Goal: Answer question/provide support: Share knowledge or assist other users

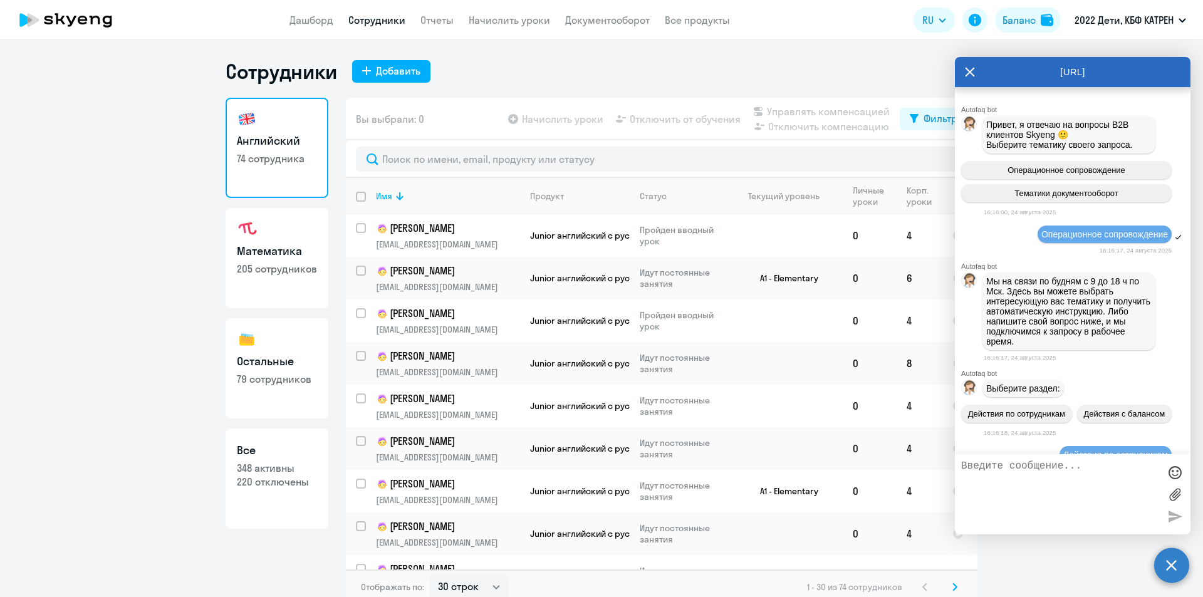
select select "30"
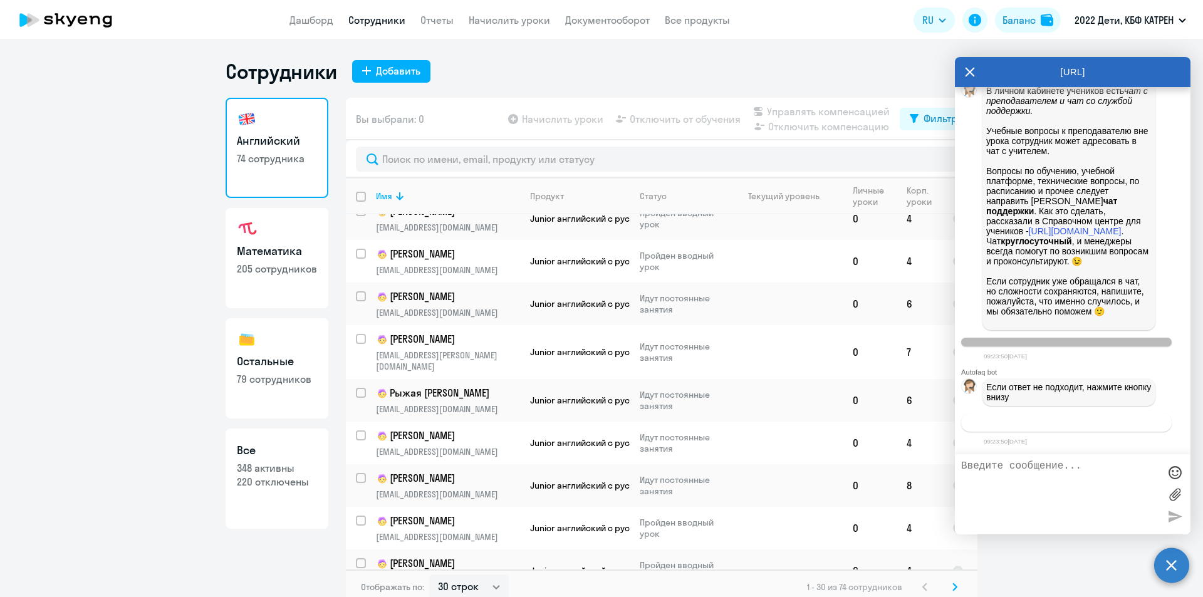
click at [1076, 424] on span "Связаться с менеджером" at bounding box center [1066, 422] width 96 height 9
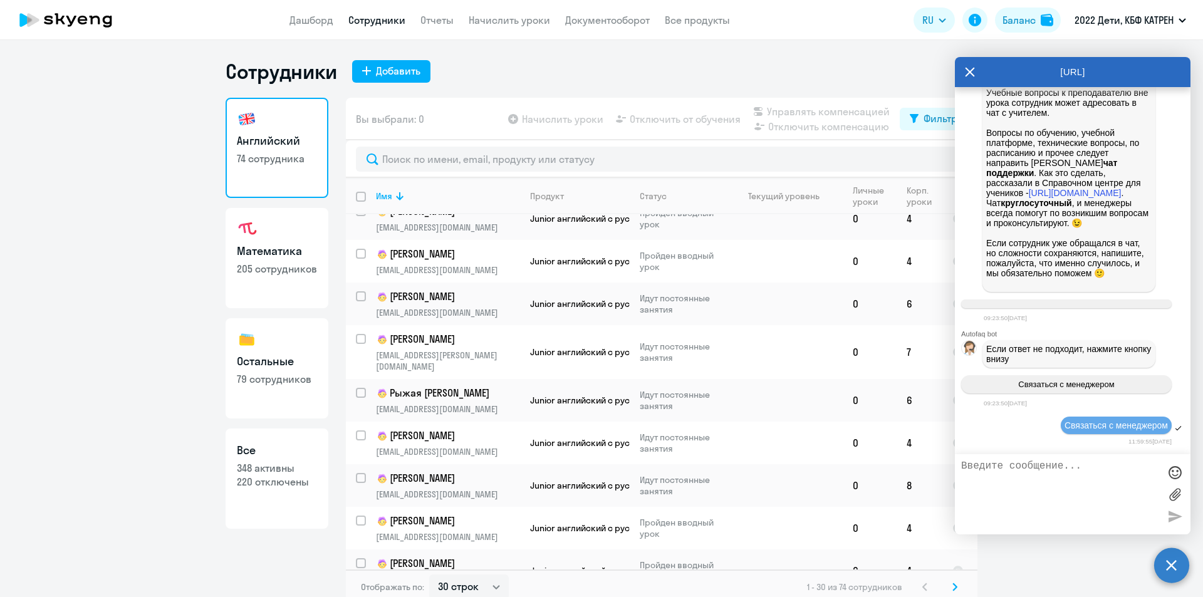
click at [1033, 474] on textarea at bounding box center [1060, 494] width 198 height 68
paste textarea "15648640"
click at [961, 465] on textarea "15648640" at bounding box center [1060, 494] width 198 height 68
drag, startPoint x: 1033, startPoint y: 464, endPoint x: 1025, endPoint y: 463, distance: 8.2
click at [1032, 464] on textarea "Доброго дня! ID 15648640" at bounding box center [1060, 494] width 198 height 68
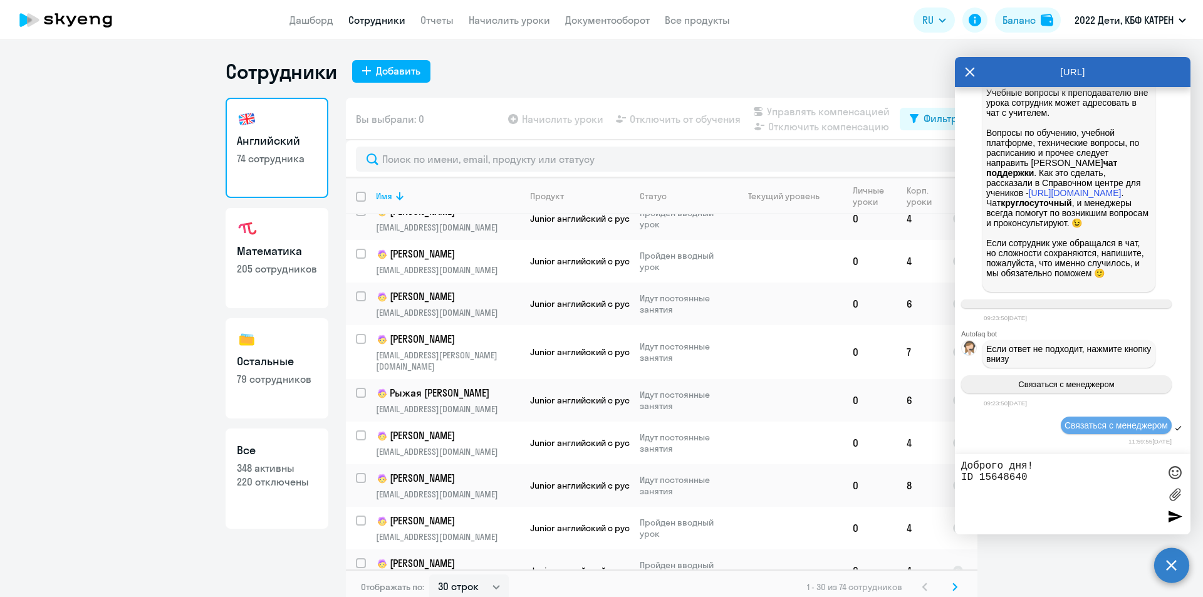
click at [967, 464] on textarea "Доброго дня! ID 15648640" at bounding box center [1060, 494] width 198 height 68
click at [1037, 485] on textarea "[PERSON_NAME], доброго дня! ID 15648640" at bounding box center [1060, 494] width 198 height 68
type textarea "[PERSON_NAME], доброго дня! ID 15648640 [PERSON_NAME]."
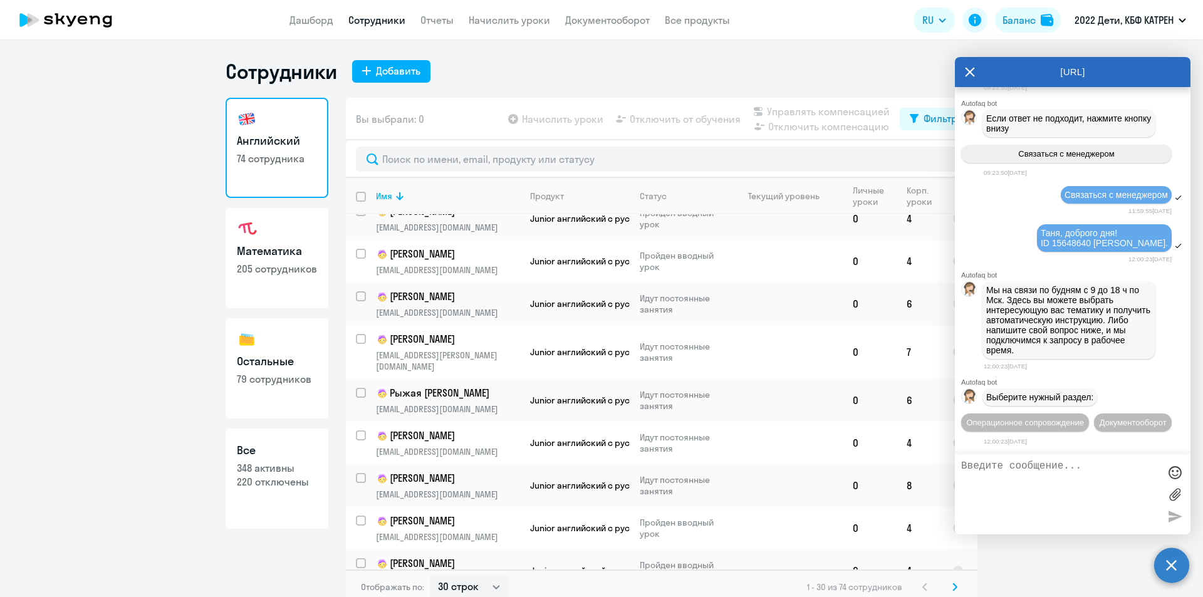
scroll to position [13984, 0]
click at [1076, 418] on span "Операционное сопровождение" at bounding box center [1025, 422] width 118 height 9
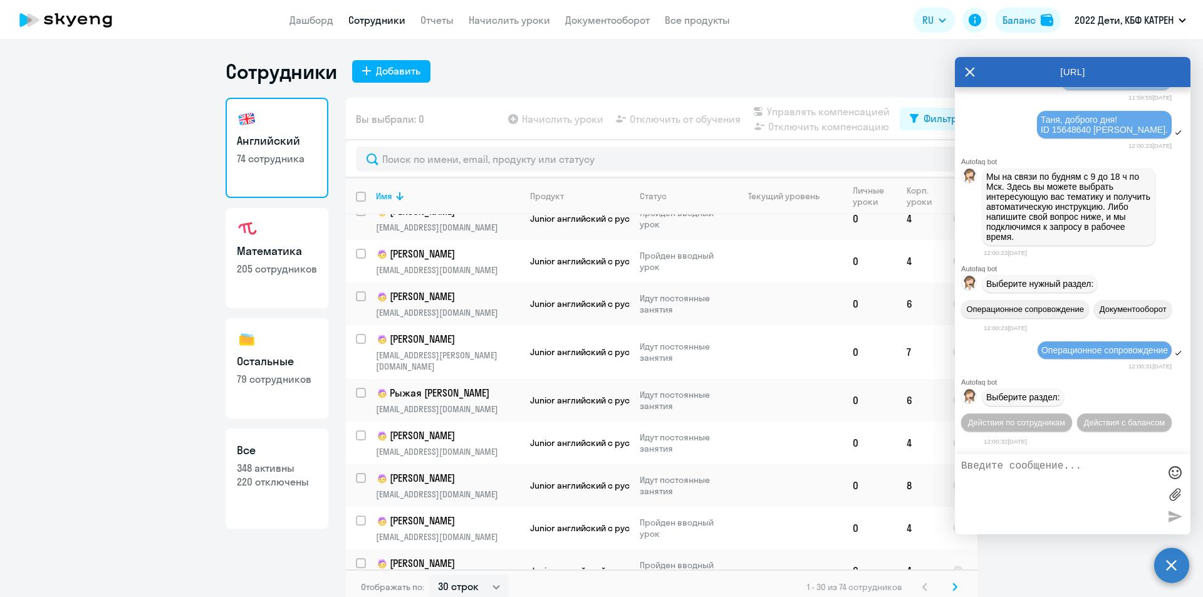
scroll to position [14121, 0]
click at [1065, 418] on span "Действия по сотрудникам" at bounding box center [1016, 422] width 97 height 9
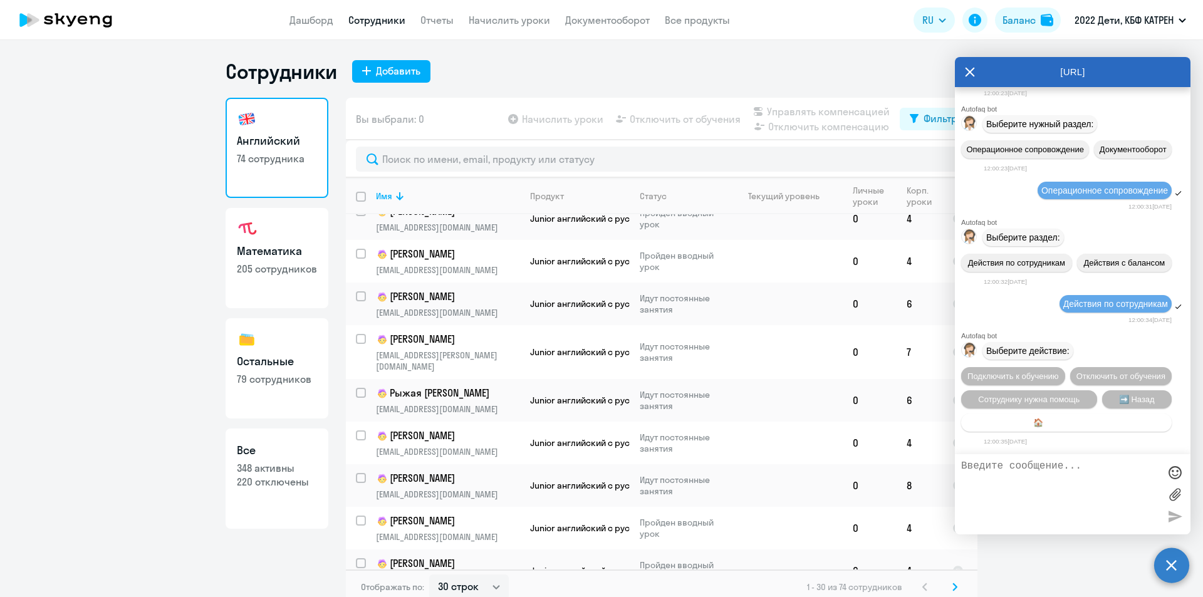
scroll to position [14307, 0]
click at [1051, 398] on span "Сотруднику нужна помощь" at bounding box center [1028, 399] width 101 height 9
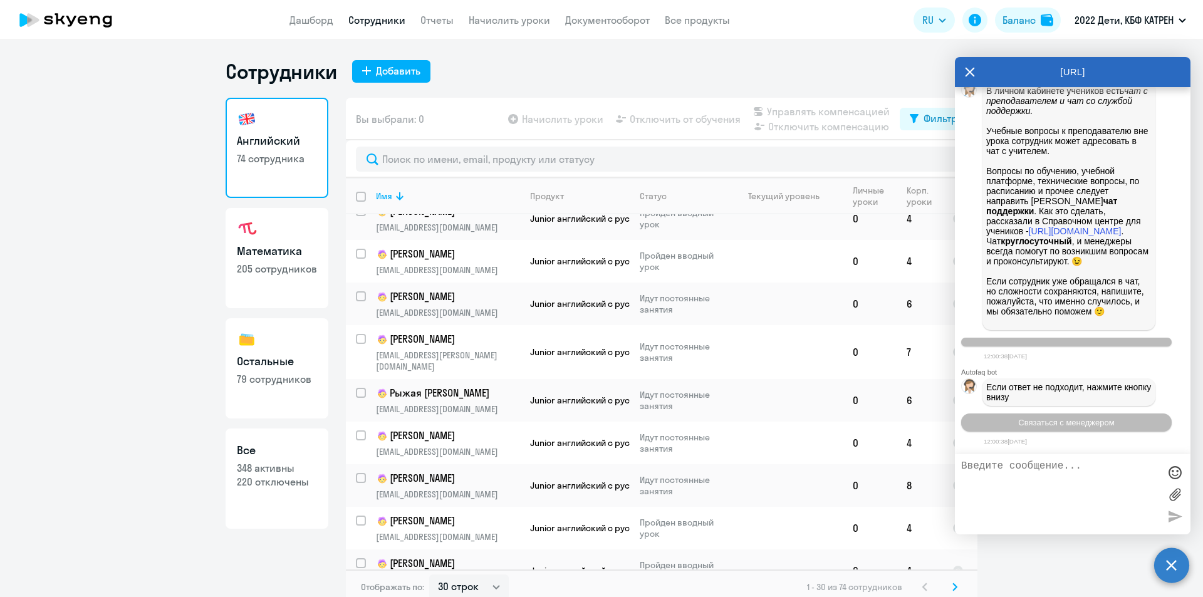
scroll to position [14740, 0]
click at [1059, 422] on span "Связаться с менеджером" at bounding box center [1066, 422] width 96 height 9
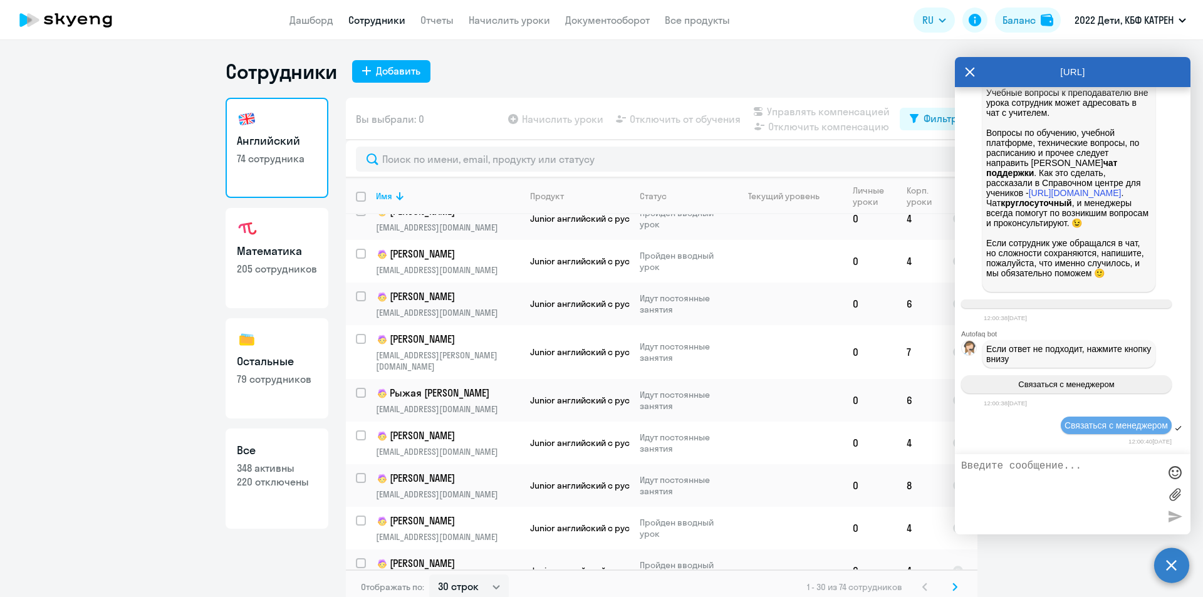
click at [1037, 470] on textarea at bounding box center [1060, 494] width 198 height 68
paste textarea "15648640"
click at [1139, 480] on textarea "[PERSON_NAME], доброго дня! ID 15648640 [PERSON_NAME]." at bounding box center [1060, 494] width 198 height 68
paste textarea "Вы зашли по логину Вашей почты [EMAIL_ADDRESS][DOMAIN_NAME] ?"
drag, startPoint x: 1139, startPoint y: 479, endPoint x: 969, endPoint y: 485, distance: 170.5
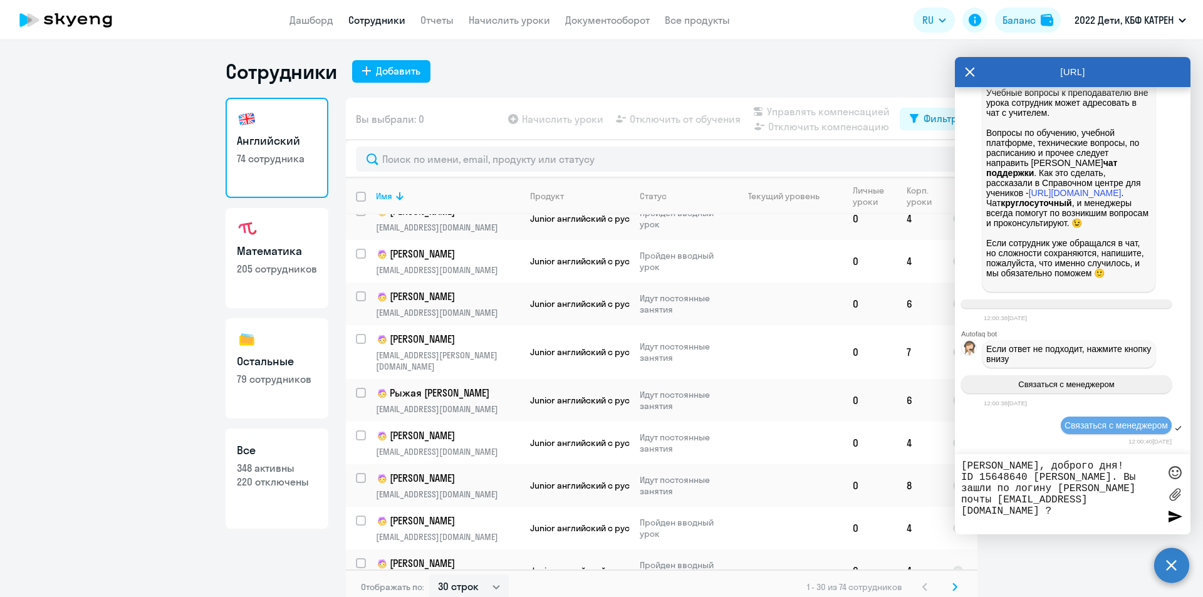
click at [969, 485] on textarea "[PERSON_NAME], доброго дня! ID 15648640 [PERSON_NAME]. Вы зашли по логину [PERS…" at bounding box center [1060, 494] width 198 height 68
drag, startPoint x: 1064, startPoint y: 485, endPoint x: 1093, endPoint y: 486, distance: 28.8
click at [1093, 486] on textarea "[PERSON_NAME], доброго дня! ID 15648640 [PERSON_NAME]. Зашли по логину [PERSON_…" at bounding box center [1060, 494] width 198 height 68
click at [1032, 502] on textarea "[PERSON_NAME], доброго дня! ID 15648640 [PERSON_NAME]. Зашли по логину почты [E…" at bounding box center [1060, 494] width 198 height 68
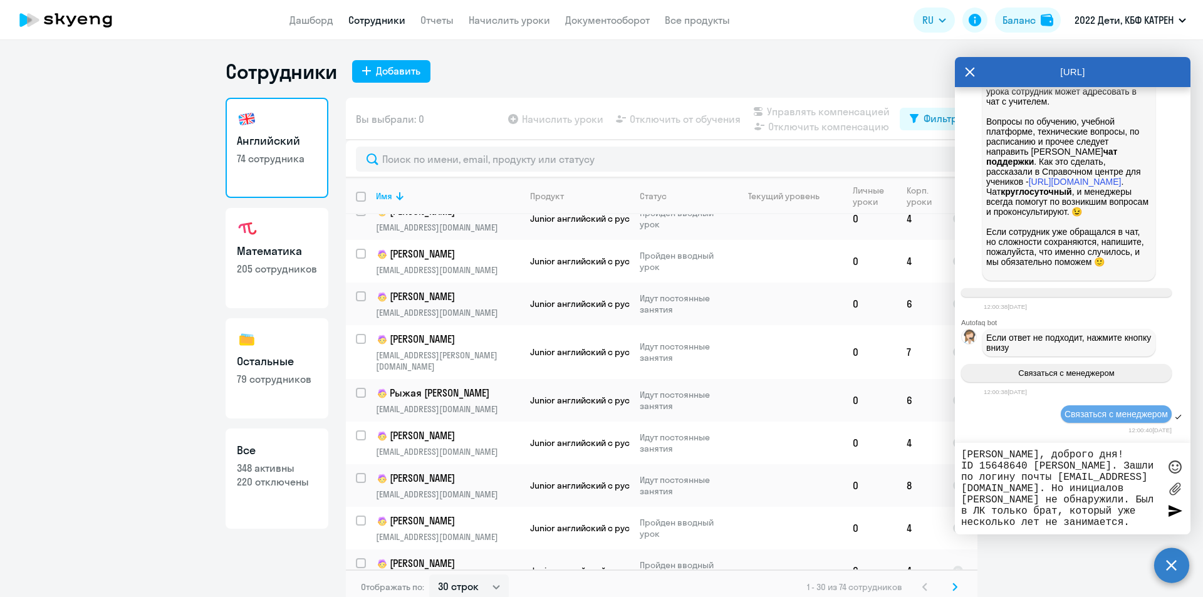
drag, startPoint x: 1111, startPoint y: 499, endPoint x: 1141, endPoint y: 501, distance: 30.2
click at [1141, 501] on textarea "[PERSON_NAME], доброго дня! ID 15648640 [PERSON_NAME]. Зашли по логину почты [E…" at bounding box center [1060, 488] width 198 height 79
click at [1136, 520] on textarea "[PERSON_NAME], доброго дня! ID 15648640 [PERSON_NAME]. Зашли по логину почты [E…" at bounding box center [1060, 488] width 198 height 79
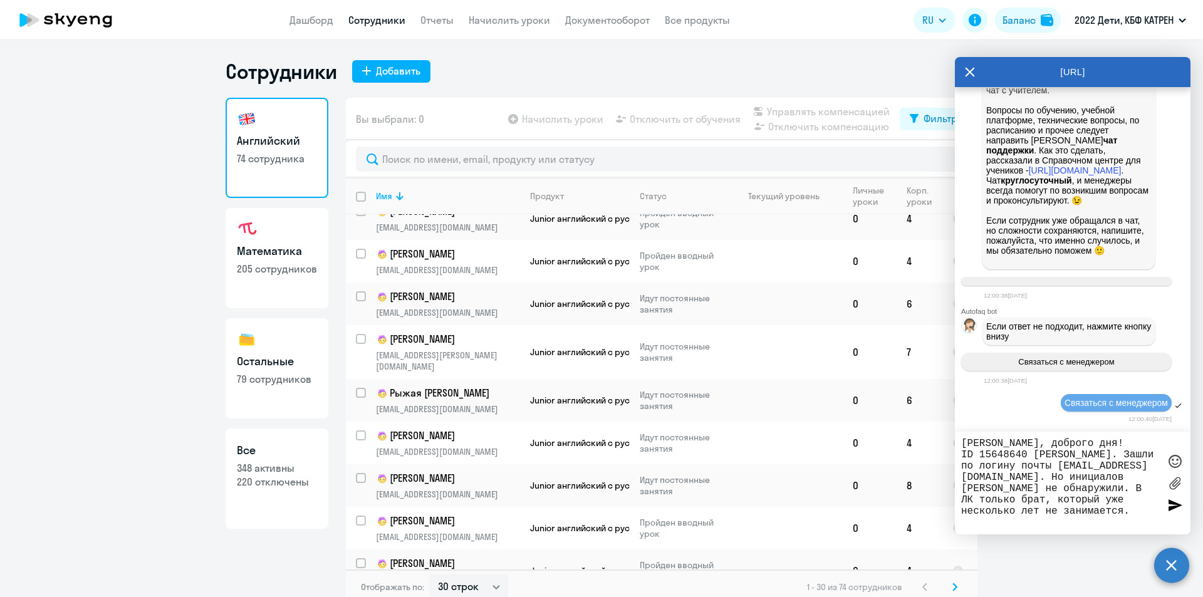
scroll to position [11, 0]
click at [963, 453] on textarea "[PERSON_NAME], доброго дня! ID 15648640 [PERSON_NAME]. Зашли по логину почты [E…" at bounding box center [1060, 483] width 198 height 90
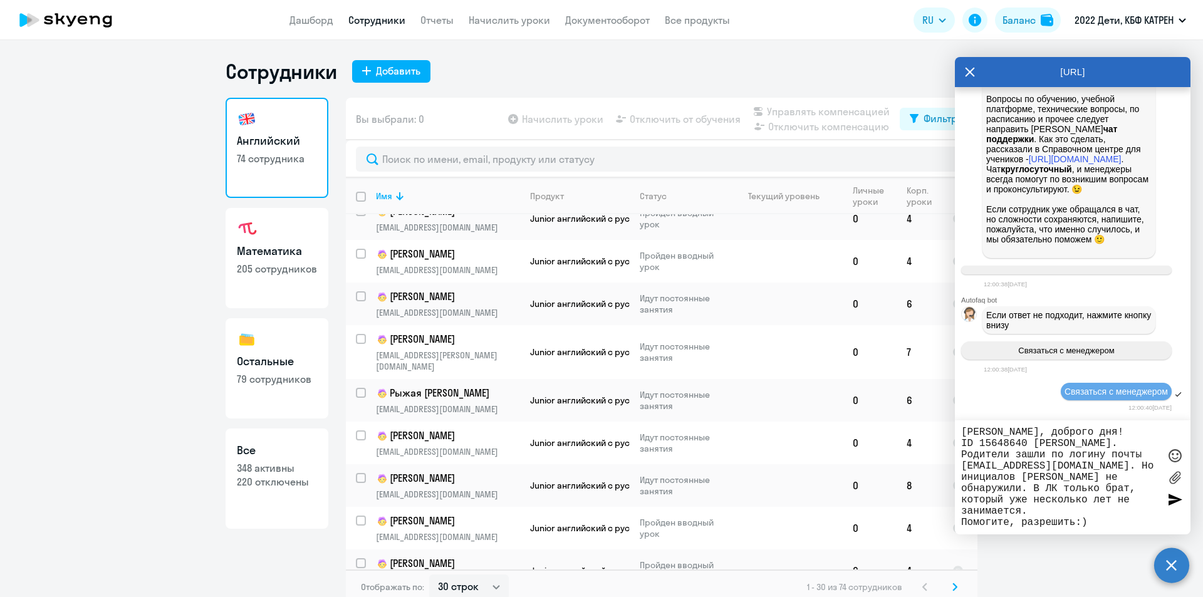
click at [1101, 518] on textarea "[PERSON_NAME], доброго дня! ID 15648640 [PERSON_NAME]. Родители зашли по логину…" at bounding box center [1060, 477] width 198 height 101
type textarea "[PERSON_NAME], доброго дня! ID 15648640 [PERSON_NAME]. Родители зашли по логину…"
click at [1171, 501] on div at bounding box center [1174, 499] width 19 height 19
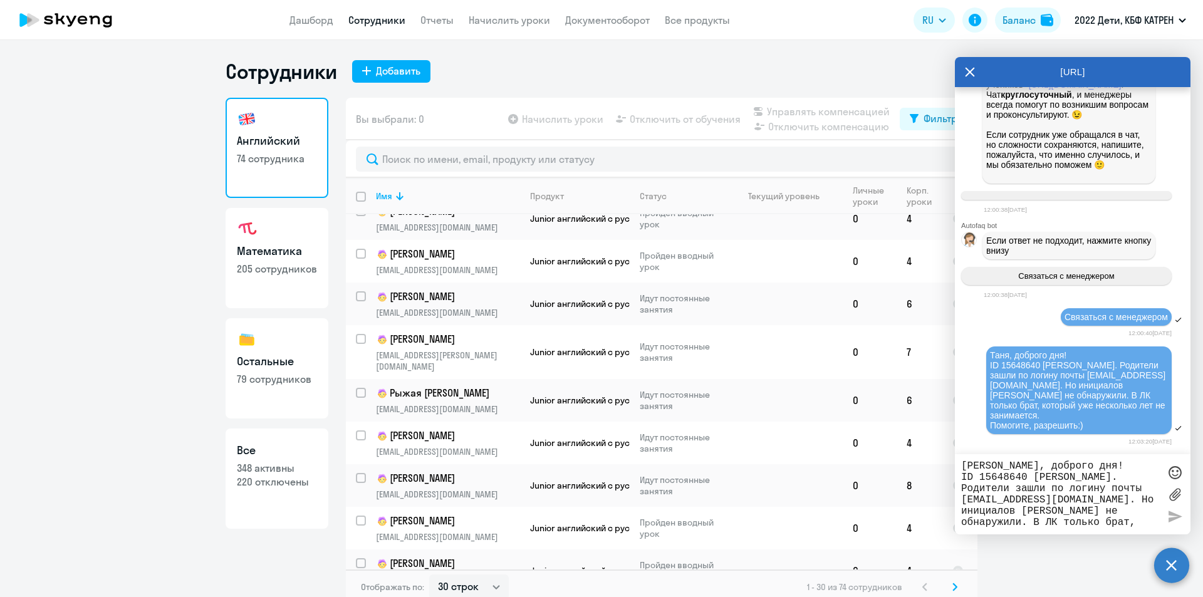
scroll to position [14887, 0]
